Goal: Navigation & Orientation: Find specific page/section

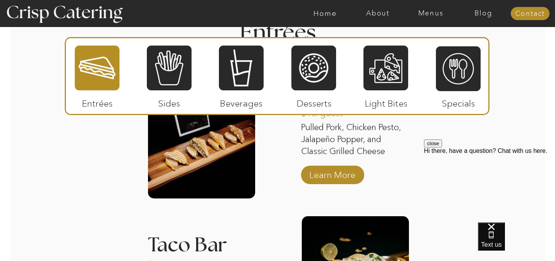
scroll to position [1002, 0]
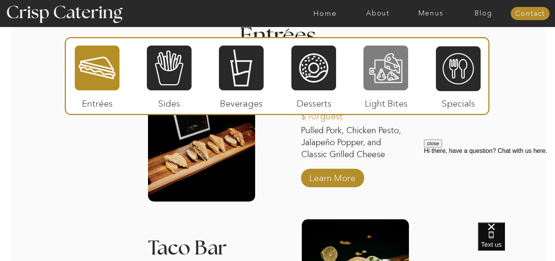
click at [395, 61] on div at bounding box center [386, 68] width 45 height 46
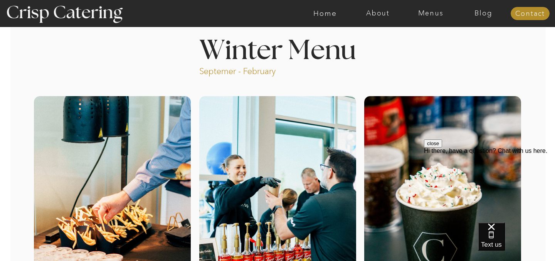
scroll to position [0, 0]
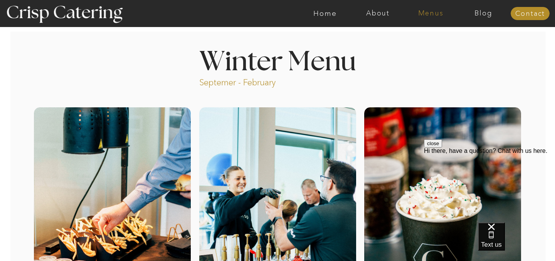
click at [432, 10] on nav "Menus" at bounding box center [430, 14] width 53 height 8
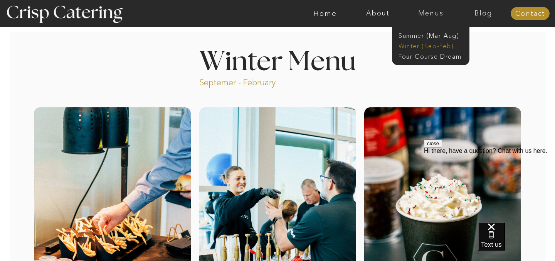
click at [407, 45] on nav "Winter (Sep-Feb)" at bounding box center [430, 45] width 63 height 7
click at [432, 45] on nav "Winter (Sep-Feb)" at bounding box center [430, 45] width 63 height 7
click at [409, 45] on nav "Winter (Sep-Feb)" at bounding box center [430, 45] width 63 height 7
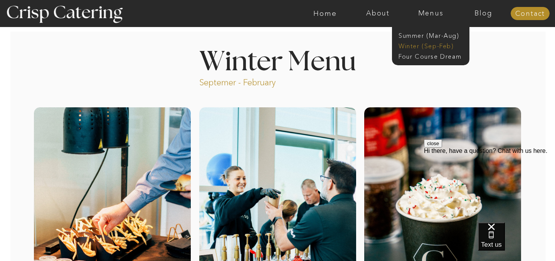
click at [409, 45] on nav "Winter (Sep-Feb)" at bounding box center [430, 45] width 63 height 7
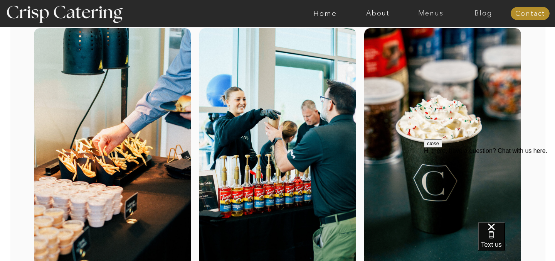
scroll to position [79, 0]
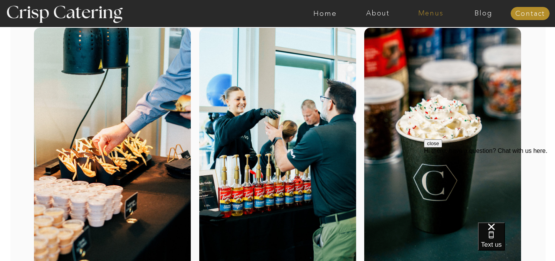
click at [432, 15] on nav "Menus" at bounding box center [430, 14] width 53 height 8
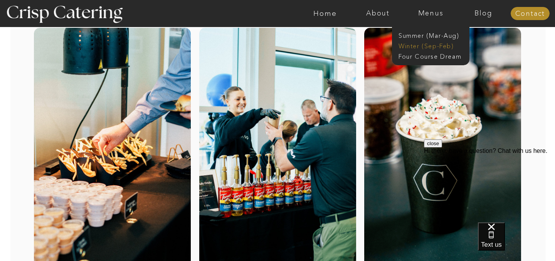
click at [411, 45] on nav "Winter (Sep-Feb)" at bounding box center [430, 45] width 63 height 7
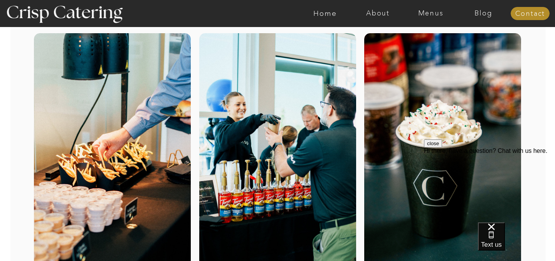
scroll to position [0, 0]
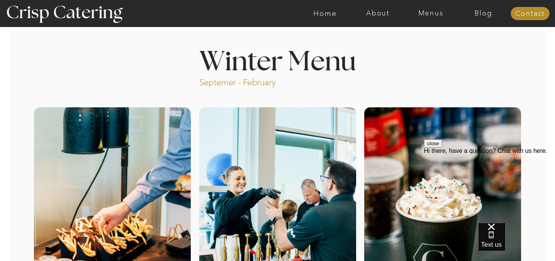
click at [366, 19] on div at bounding box center [308, 13] width 1222 height 27
click at [378, 14] on nav "About" at bounding box center [378, 14] width 53 height 8
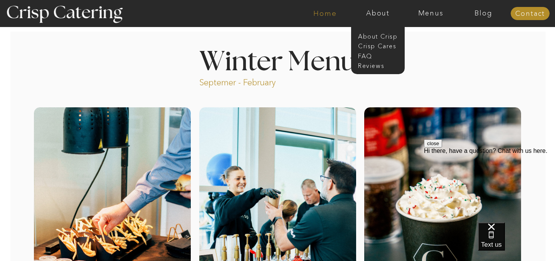
click at [340, 17] on nav "Home" at bounding box center [325, 14] width 53 height 8
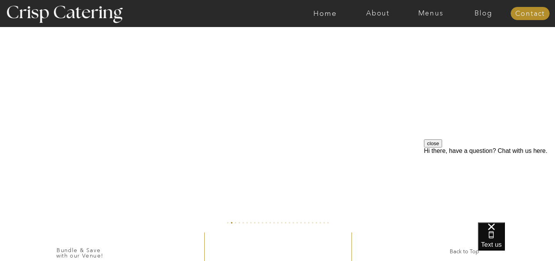
scroll to position [1832, 0]
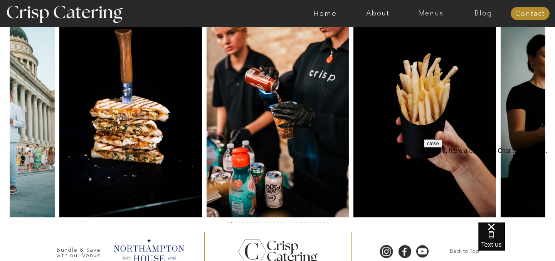
click at [442, 147] on button "close" at bounding box center [433, 143] width 18 height 8
